Goal: Navigation & Orientation: Find specific page/section

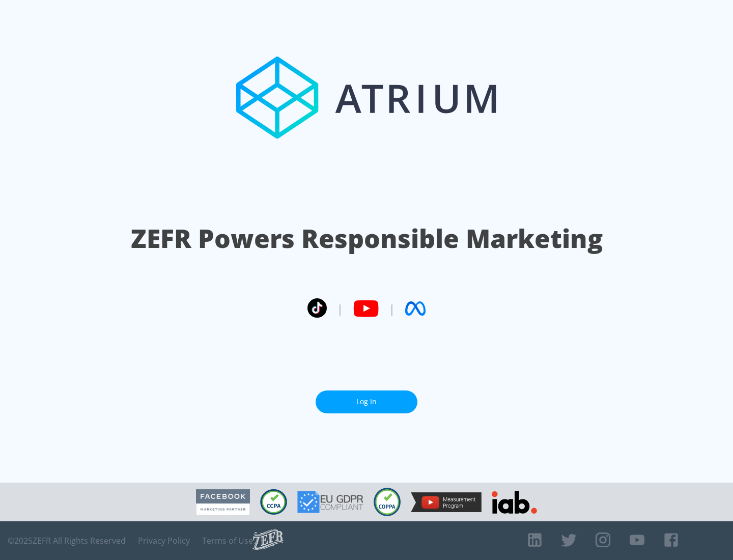
click at [367, 402] on link "Log In" at bounding box center [367, 401] width 102 height 23
